Goal: Information Seeking & Learning: Learn about a topic

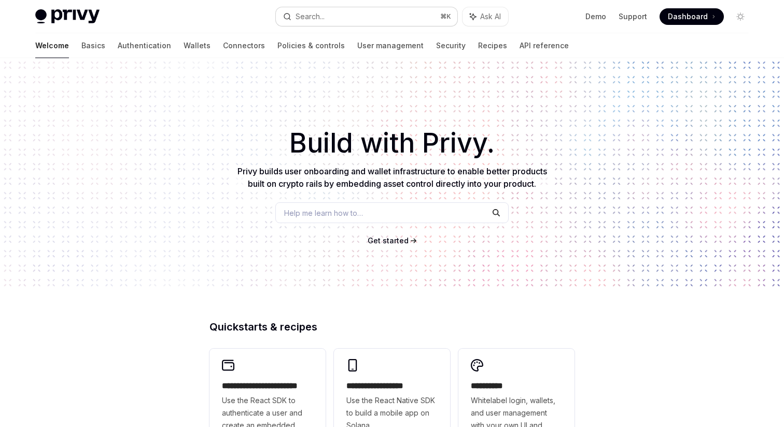
click at [358, 15] on button "Search... ⌘ K" at bounding box center [366, 16] width 181 height 19
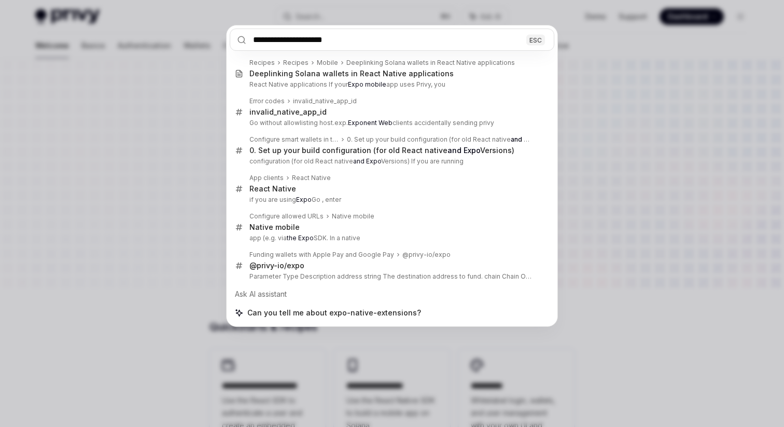
click at [393, 40] on input "**********" at bounding box center [392, 40] width 325 height 22
type input "**********"
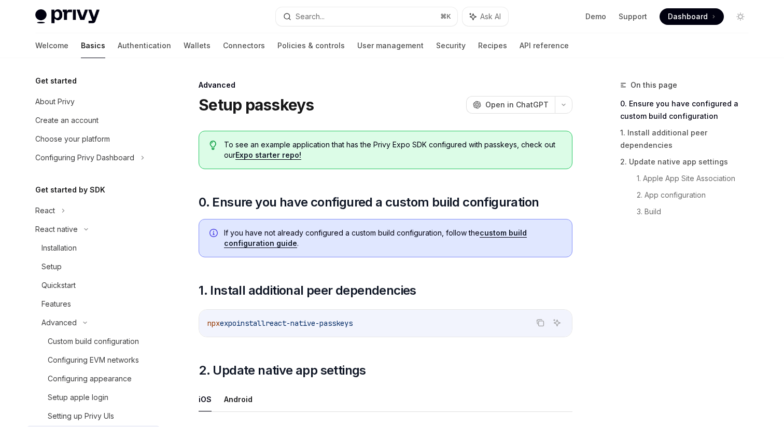
scroll to position [192, 0]
